Goal: Task Accomplishment & Management: Manage account settings

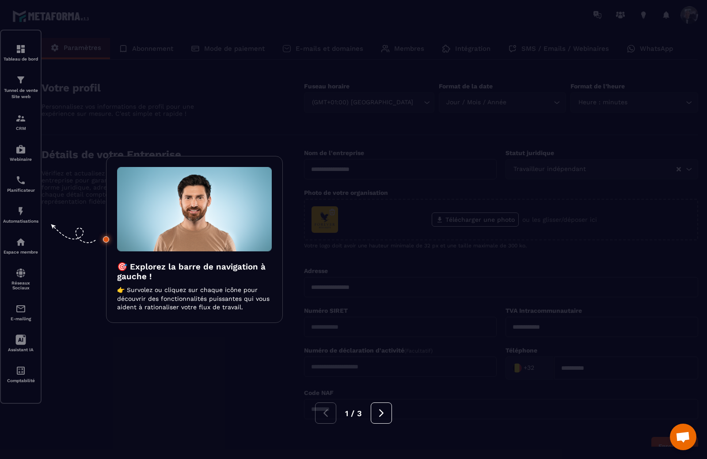
scroll to position [674, 0]
click at [306, 47] on div at bounding box center [353, 229] width 707 height 459
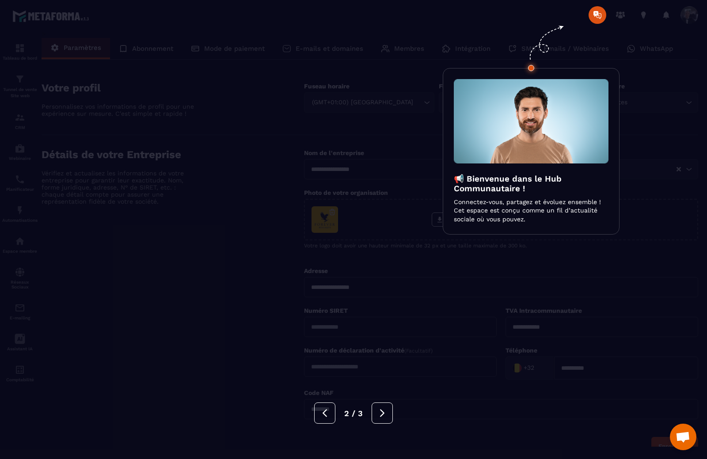
click at [320, 52] on div at bounding box center [353, 229] width 707 height 459
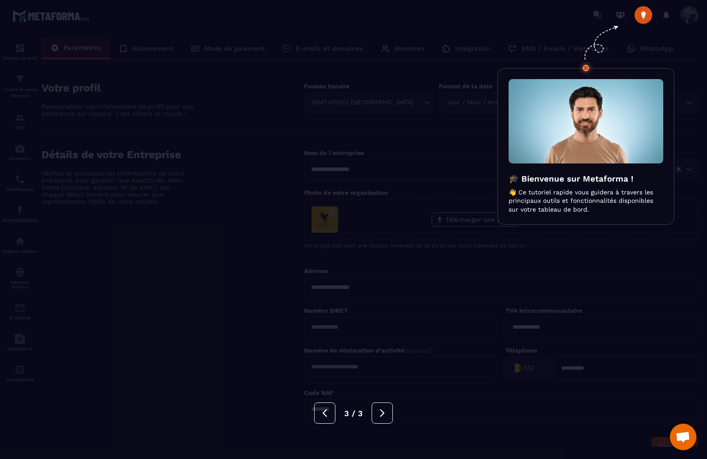
click at [320, 51] on div at bounding box center [353, 229] width 707 height 459
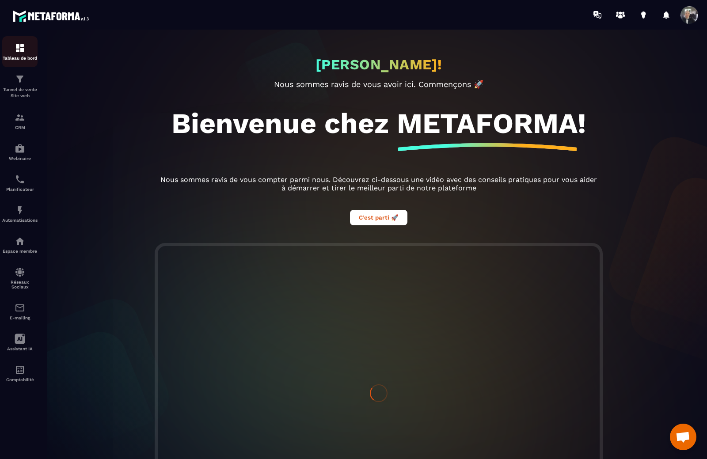
click at [19, 53] on div "Tableau de bord" at bounding box center [19, 52] width 35 height 18
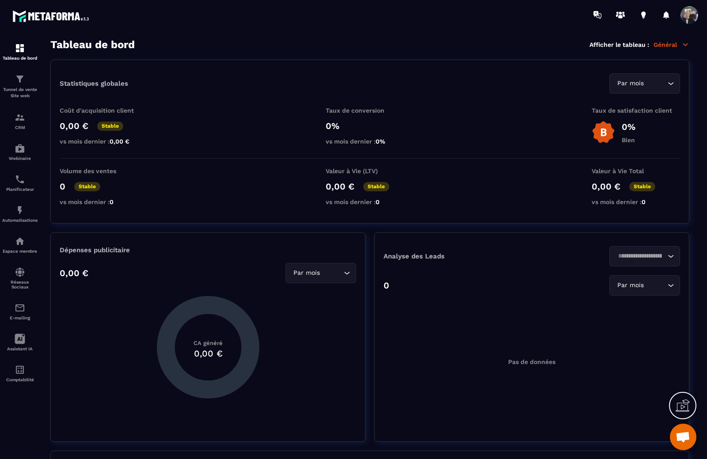
click at [687, 13] on span at bounding box center [690, 15] width 18 height 18
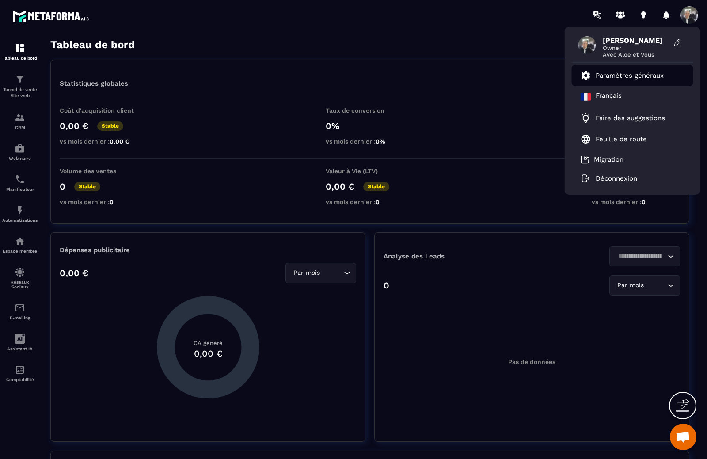
click at [610, 77] on p "Paramètres généraux" at bounding box center [630, 76] width 68 height 8
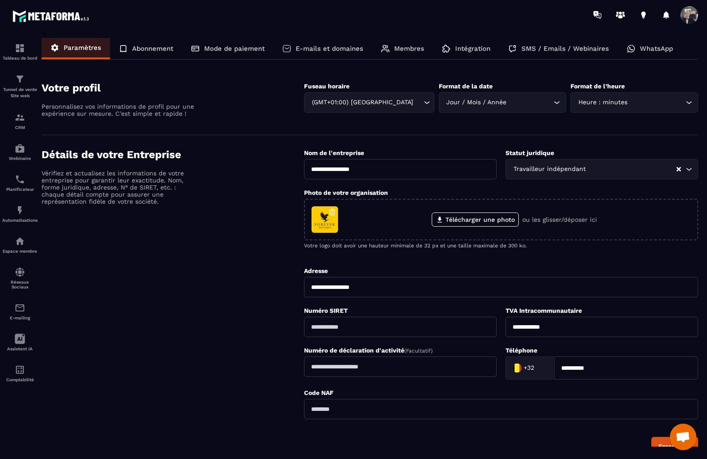
click at [317, 45] on p "E-mails et domaines" at bounding box center [330, 49] width 68 height 8
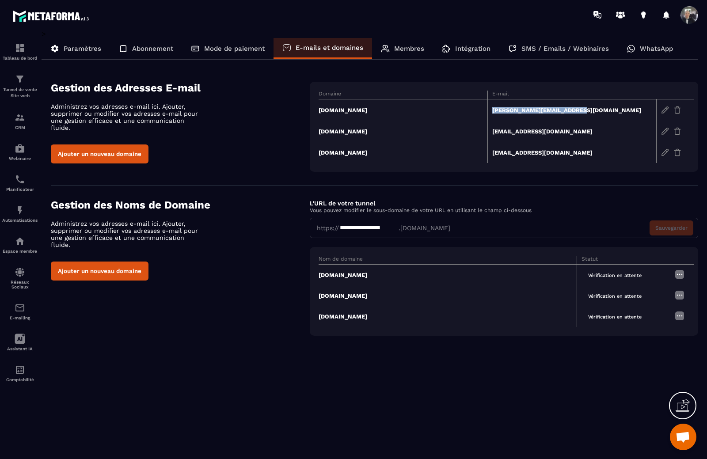
drag, startPoint x: 577, startPoint y: 111, endPoint x: 490, endPoint y: 107, distance: 87.6
click at [490, 107] on td "[PERSON_NAME][EMAIL_ADDRESS][DOMAIN_NAME]" at bounding box center [572, 110] width 169 height 22
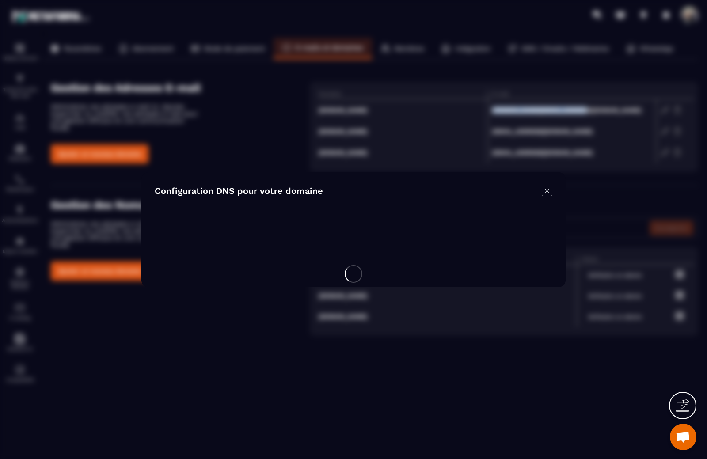
copy td "[PERSON_NAME][EMAIL_ADDRESS][DOMAIN_NAME]"
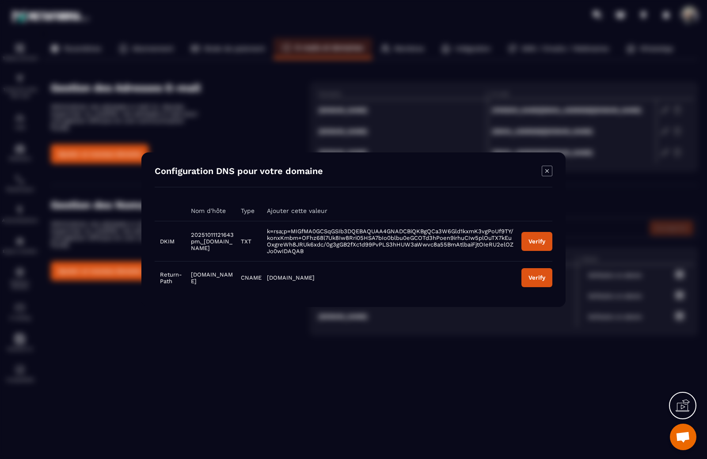
click at [550, 169] on icon "Modal window" at bounding box center [547, 171] width 11 height 11
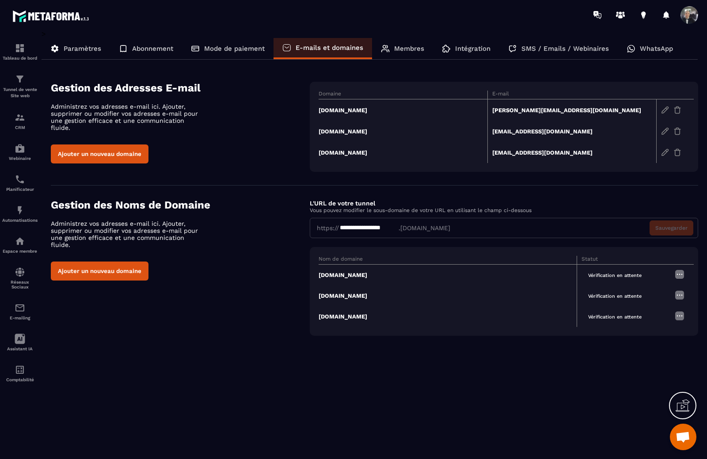
scroll to position [674, 0]
click at [20, 89] on p "Tunnel de vente Site web" at bounding box center [19, 93] width 35 height 12
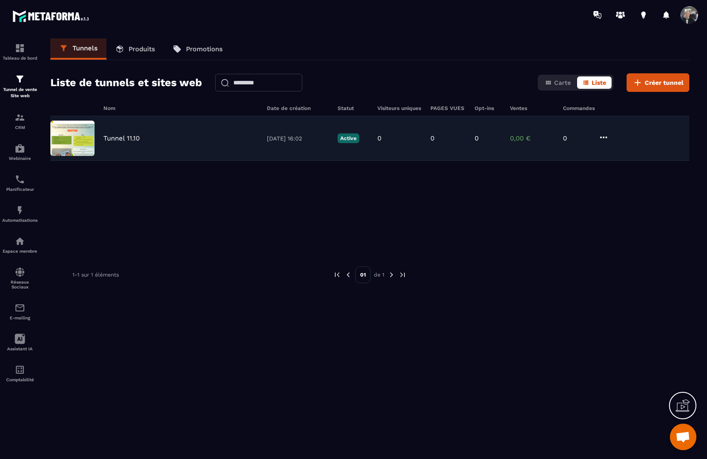
click at [140, 141] on p "Tunnel 11.10" at bounding box center [121, 138] width 36 height 8
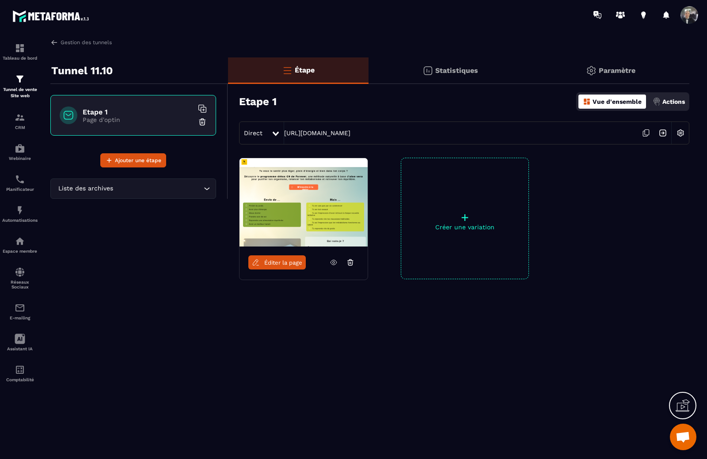
click at [300, 259] on link "Éditer la page" at bounding box center [276, 263] width 57 height 14
